Goal: Find specific page/section: Find specific page/section

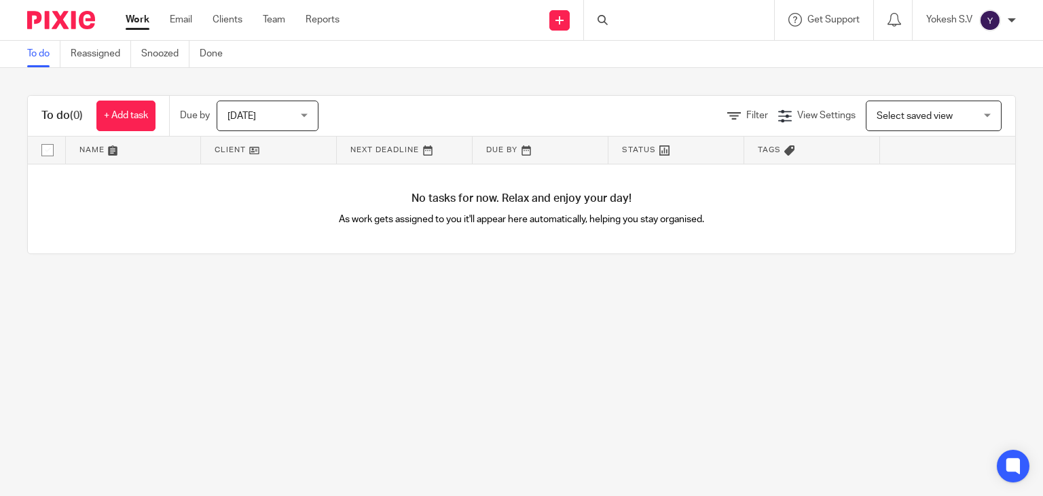
click at [637, 30] on div at bounding box center [679, 20] width 190 height 40
click at [633, 25] on input "Search" at bounding box center [672, 22] width 122 height 12
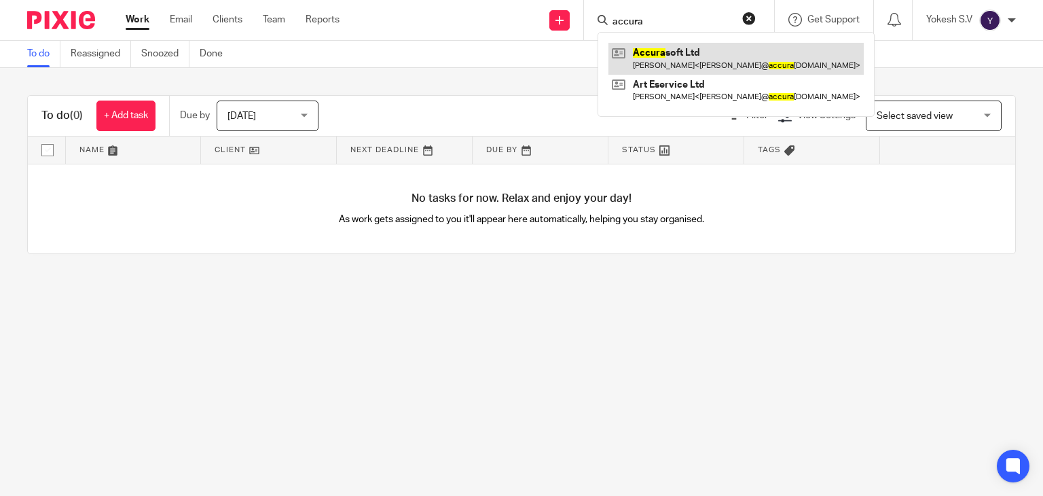
type input "accura"
click at [630, 60] on link at bounding box center [735, 58] width 255 height 31
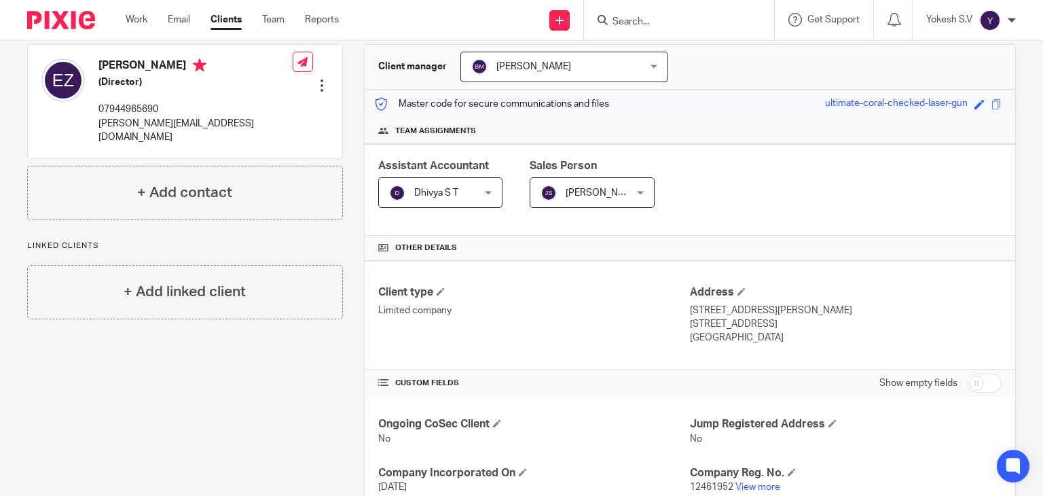
scroll to position [130, 0]
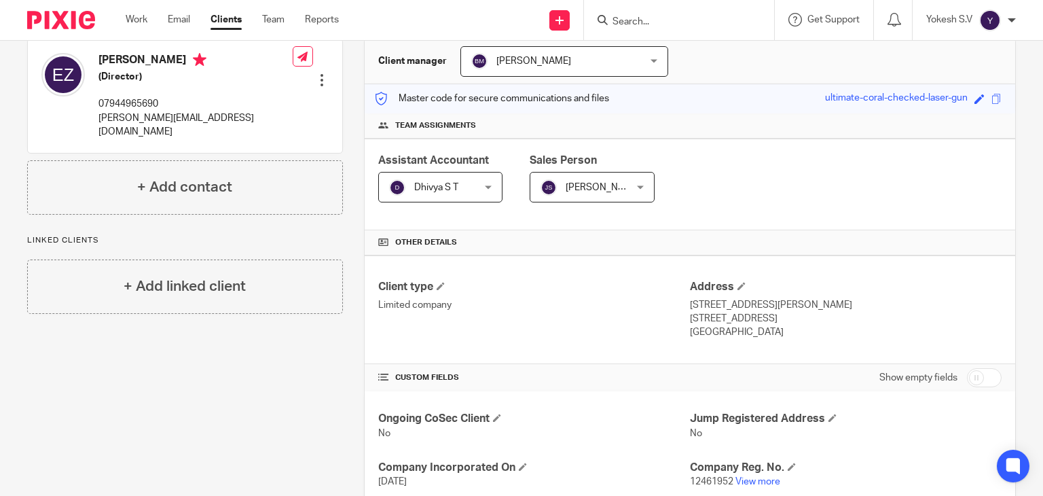
click at [742, 484] on p "12461952 View more" at bounding box center [846, 482] width 312 height 14
click at [742, 482] on link "View more" at bounding box center [757, 482] width 45 height 10
